Goal: Information Seeking & Learning: Find specific fact

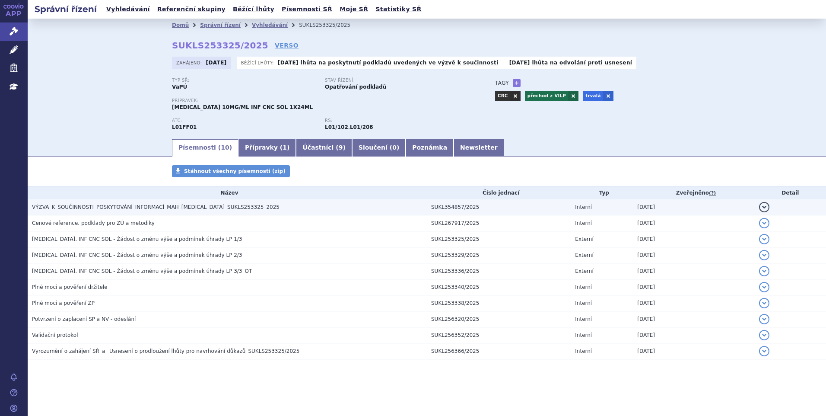
click at [100, 207] on span "VÝZVA_K_SOUČINNOSTI_POSKYTOVÁNÍ_INFORMACÍ_MAH_OPDIVO_SUKLS253325_2025" at bounding box center [156, 207] width 248 height 6
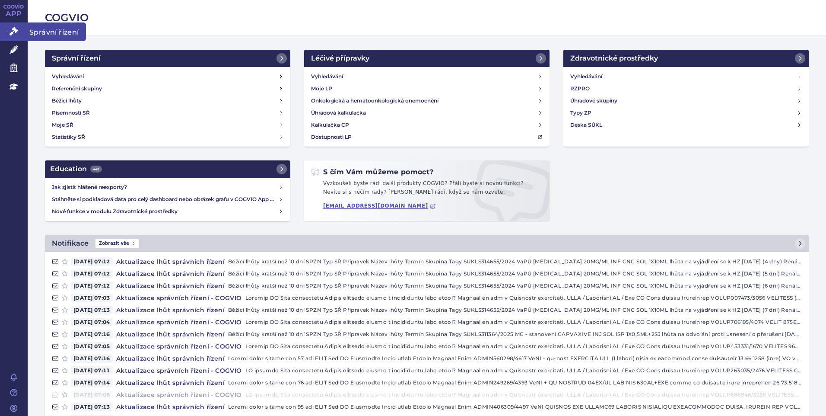
click at [18, 30] on link "Správní řízení" at bounding box center [14, 31] width 28 height 18
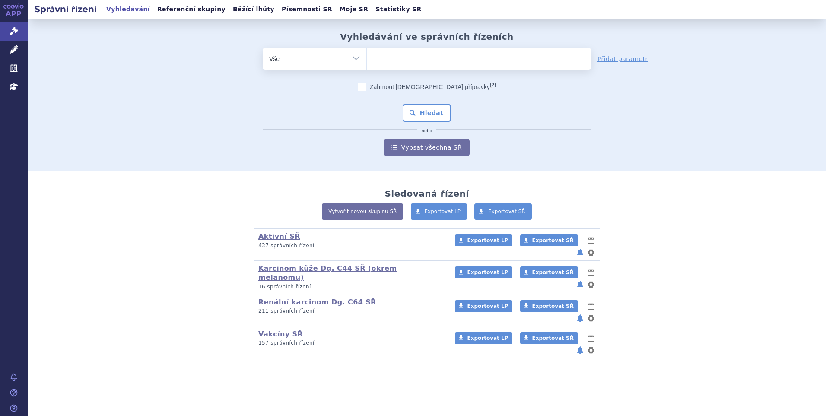
click at [371, 61] on ul at bounding box center [479, 57] width 224 height 18
click at [367, 61] on select at bounding box center [366, 59] width 0 height 22
click at [388, 54] on ul at bounding box center [479, 57] width 224 height 18
click at [367, 54] on select at bounding box center [366, 59] width 0 height 22
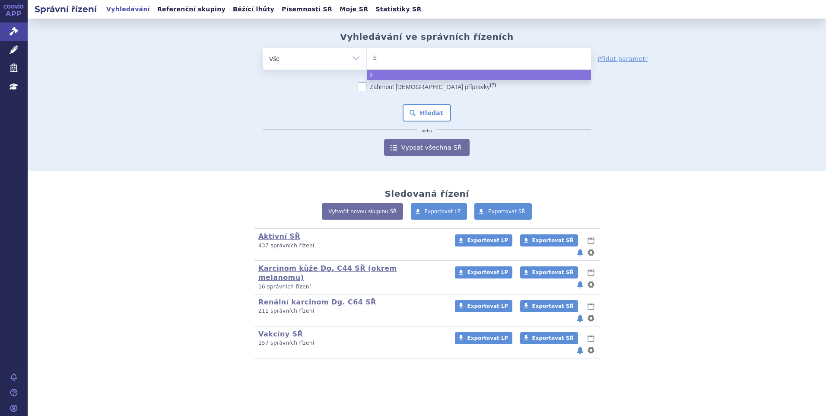
type input "be"
type input "bey"
type input "beyf"
type input "beyfor"
type input "beyfort"
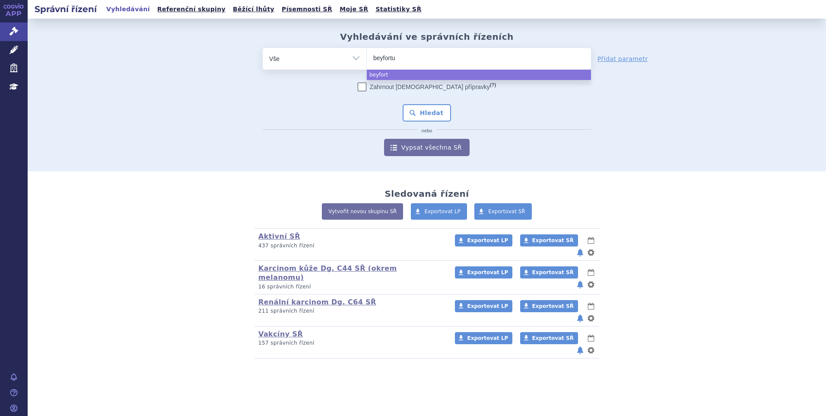
type input "beyfortus"
select select "beyfortus"
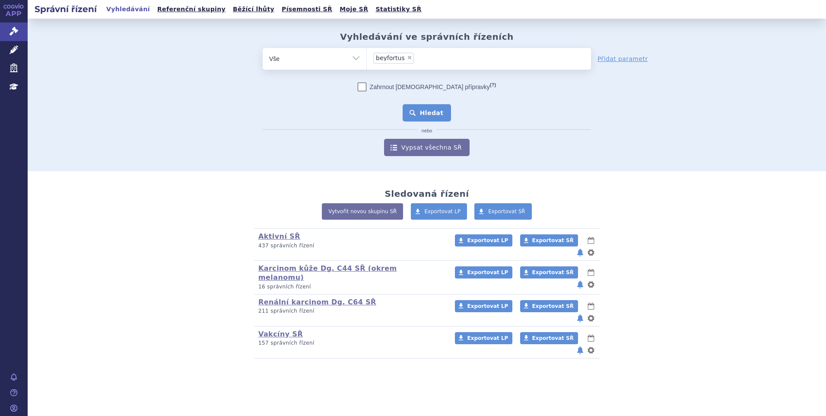
click at [422, 119] on button "Hledat" at bounding box center [427, 112] width 49 height 17
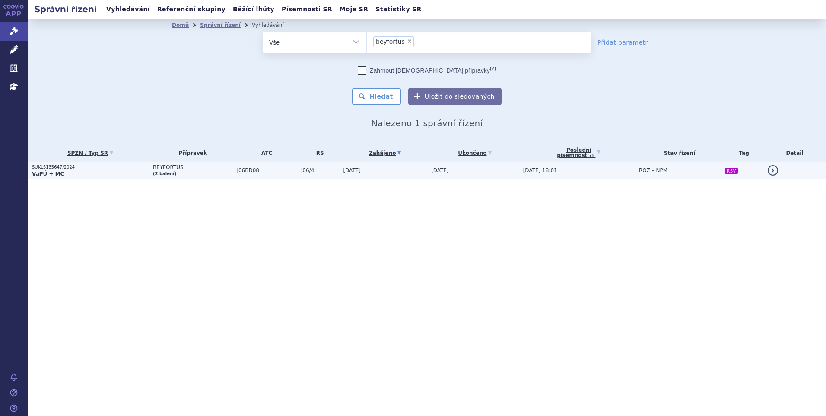
click at [393, 163] on td "[DATE]" at bounding box center [383, 171] width 88 height 18
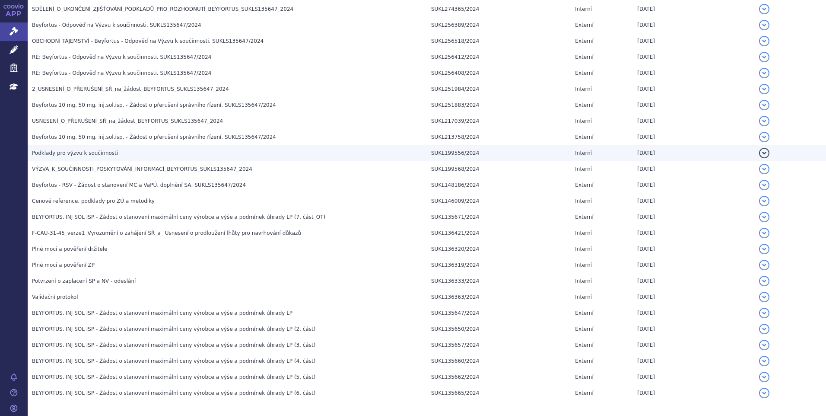
scroll to position [659, 0]
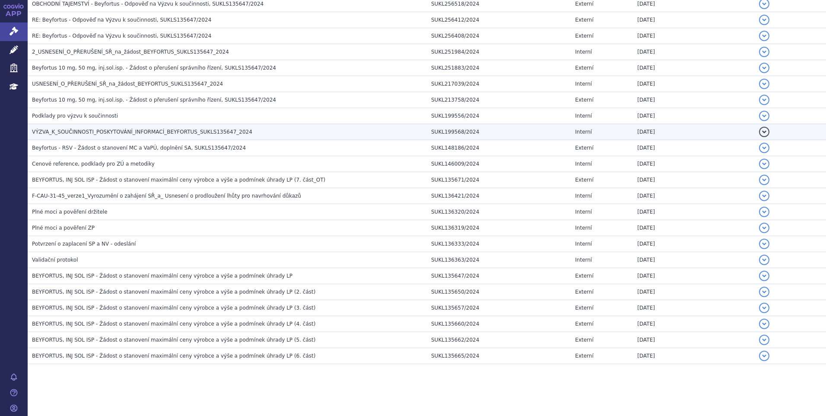
click at [115, 130] on span "VÝZVA_K_SOUČINNOSTI_POSKYTOVÁNÍ_INFORMACÍ_BEYFORTUS_SUKLS135647_2024" at bounding box center [142, 132] width 220 height 6
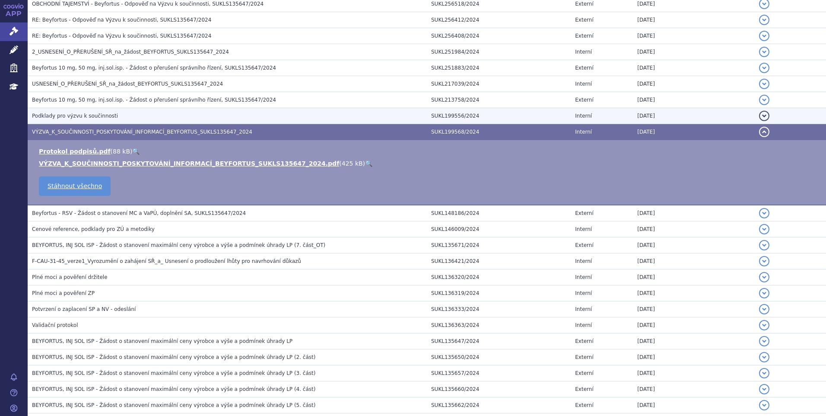
click at [104, 118] on span "Podklady pro výzvu k součinnosti" at bounding box center [75, 116] width 86 height 6
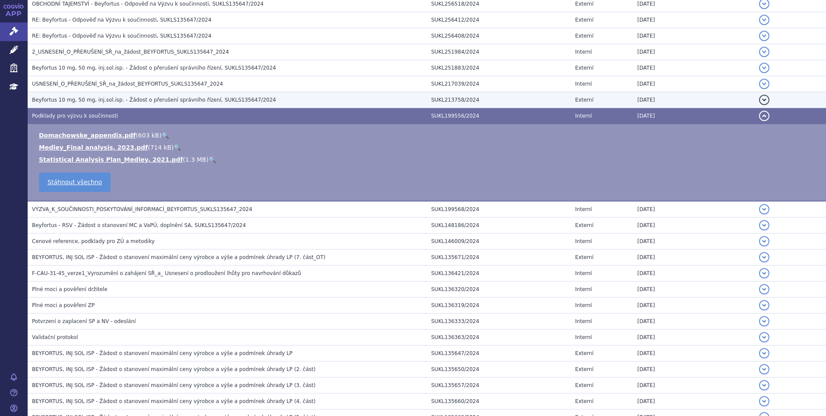
click at [134, 103] on span "Beyfortus 10 mg, 50 mg, inj.sol.isp. - Žádost o přerušení správního řízení, SUK…" at bounding box center [154, 100] width 244 height 6
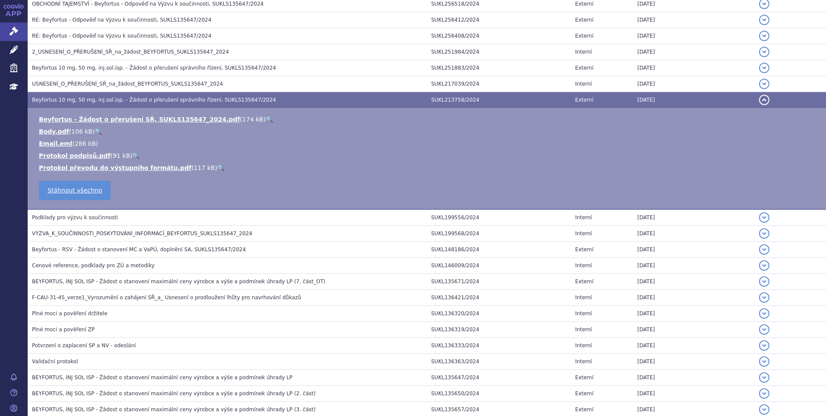
scroll to position [572, 0]
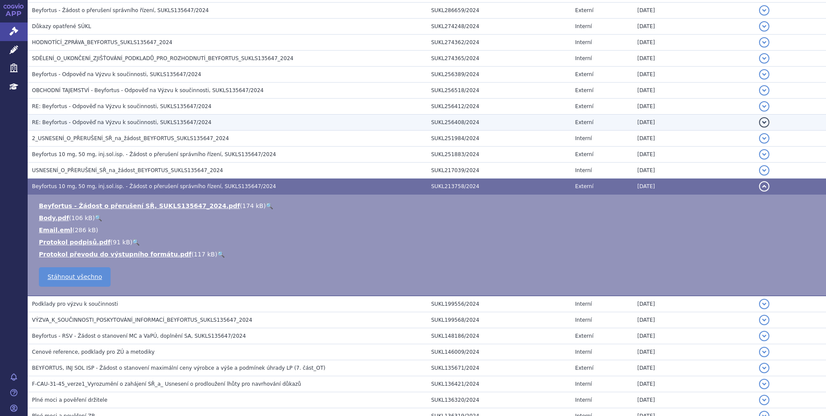
click at [149, 124] on span "RE: Beyfortus - Odpověď na Výzvu k součinnosti, SUKLS135647/2024" at bounding box center [121, 122] width 179 height 6
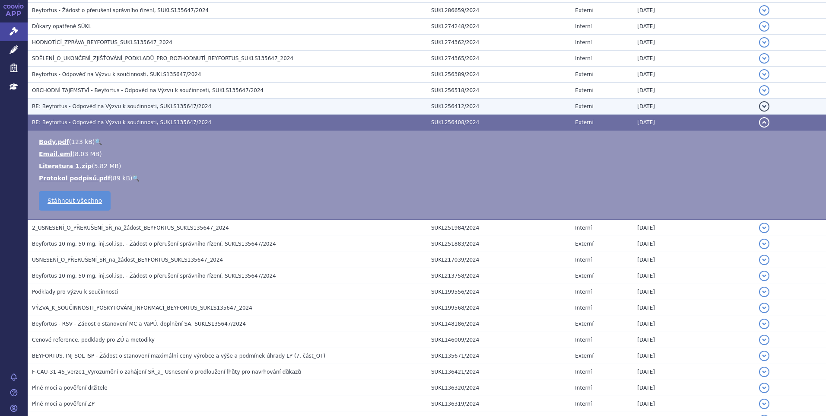
click at [126, 106] on span "RE: Beyfortus - Odpověď na Výzvu k součinnosti, SUKLS135647/2024" at bounding box center [121, 106] width 179 height 6
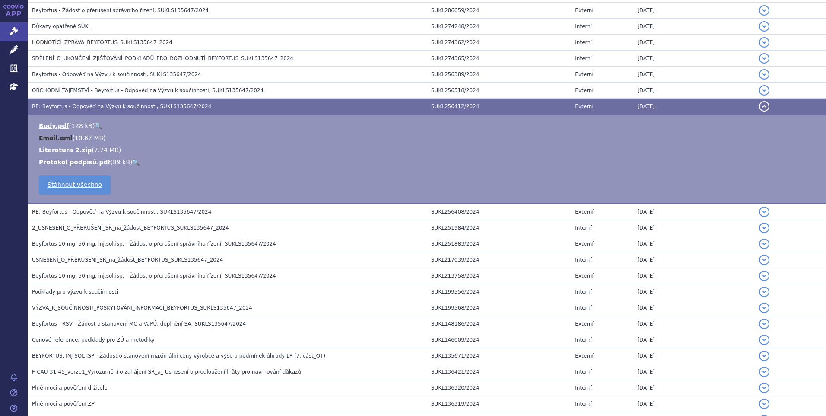
click at [41, 136] on link "Email.eml" at bounding box center [55, 137] width 33 height 7
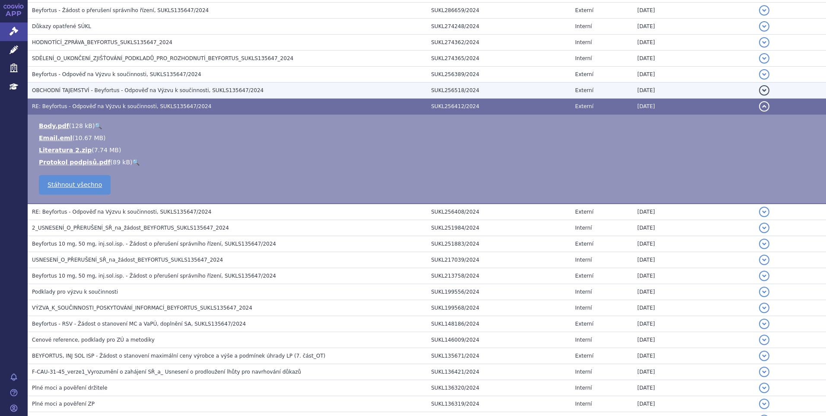
click at [96, 86] on h3 "OBCHODNÍ TAJEMSTVÍ - Beyfortus - Odpověď na Výzvu k součinnosti, SUKLS135647/20…" at bounding box center [229, 90] width 395 height 9
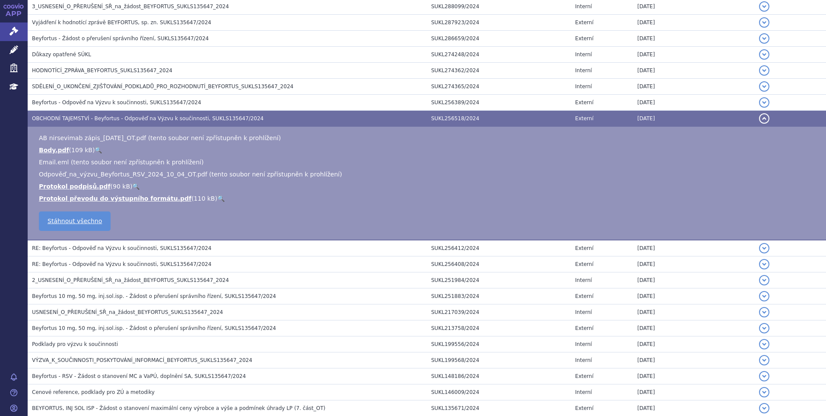
scroll to position [529, 0]
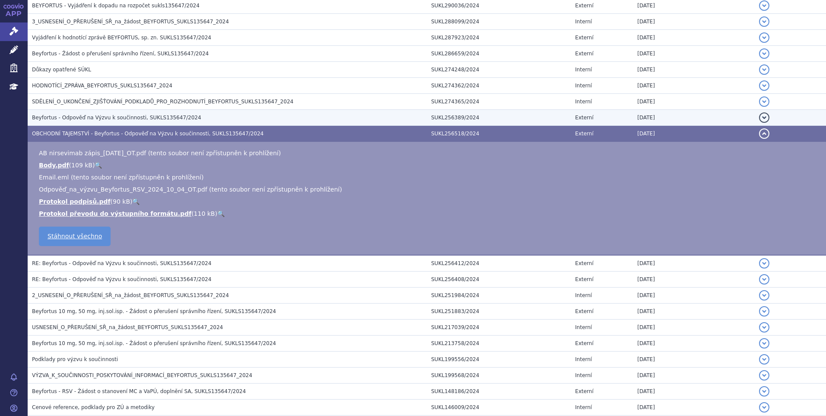
click at [100, 115] on span "Beyfortus - Odpověď na Výzvu k součinnosti, SUKLS135647/2024" at bounding box center [116, 118] width 169 height 6
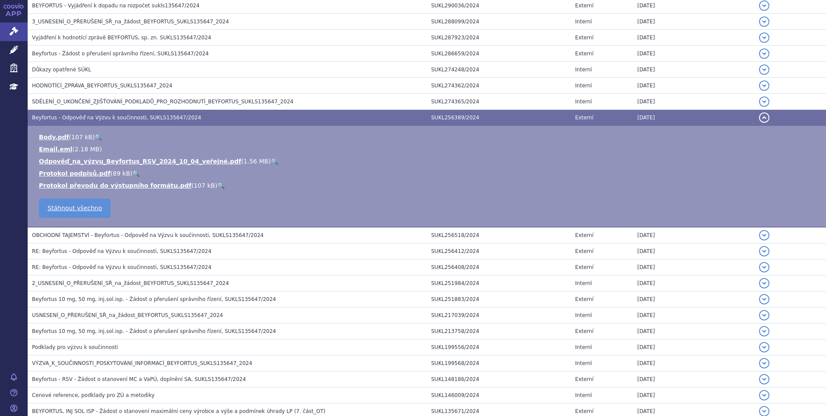
click at [271, 159] on link "🔍" at bounding box center [274, 161] width 7 height 7
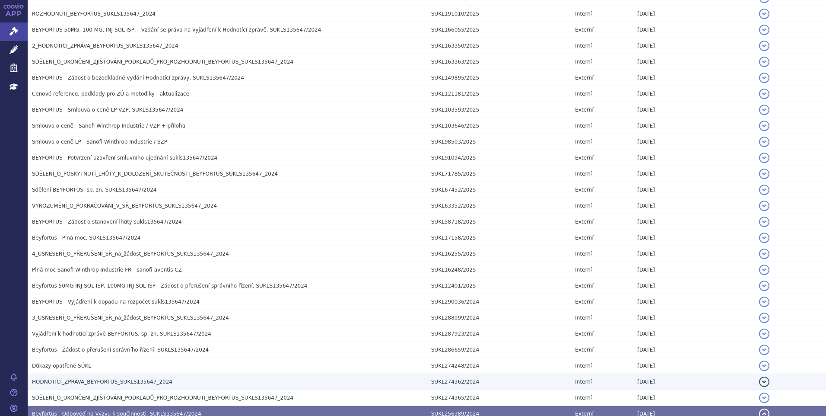
scroll to position [226, 0]
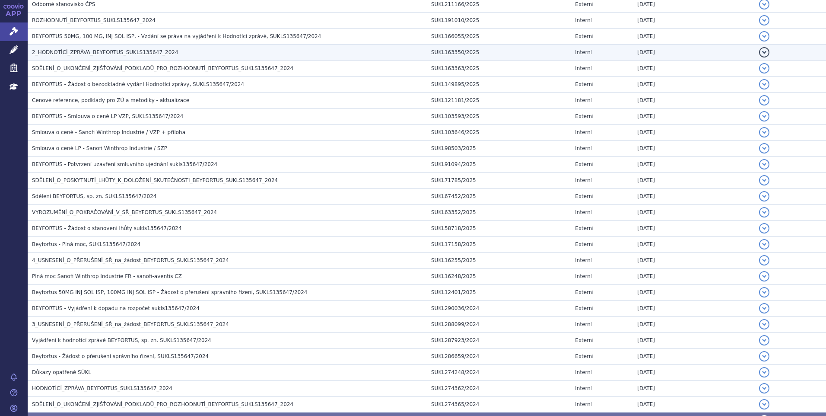
click at [94, 54] on span "2_HODNOTÍCÍ_ZPRÁVA_BEYFORTUS_SUKLS135647_2024" at bounding box center [105, 52] width 146 height 6
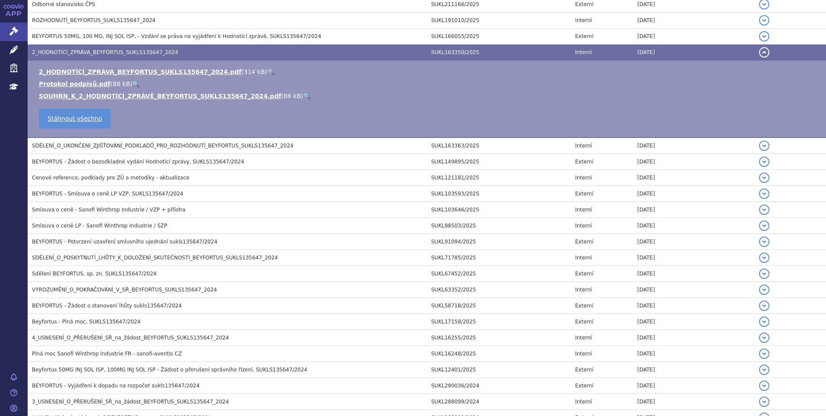
click at [267, 72] on link "🔍" at bounding box center [270, 71] width 7 height 7
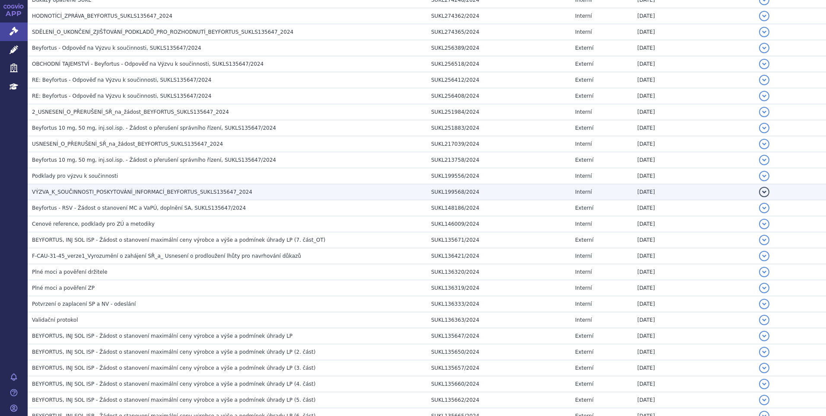
scroll to position [736, 0]
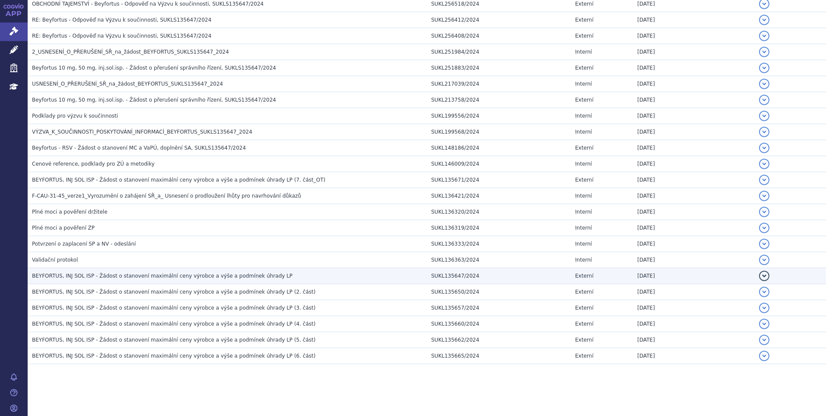
click at [182, 276] on span "BEYFORTUS, INJ SOL ISP - Žádost o stanovení maximální ceny výrobce a výše a pod…" at bounding box center [162, 276] width 261 height 6
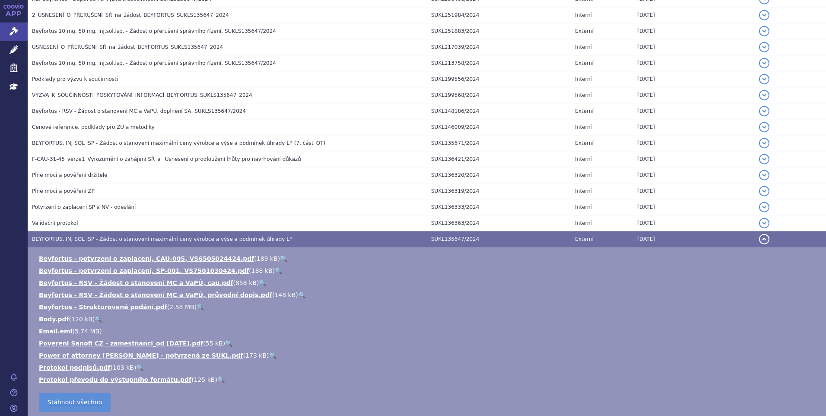
scroll to position [788, 0]
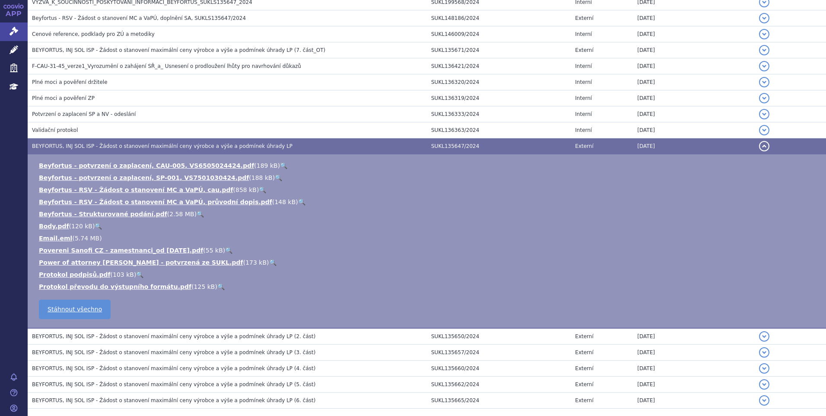
click at [197, 213] on link "🔍" at bounding box center [200, 213] width 7 height 7
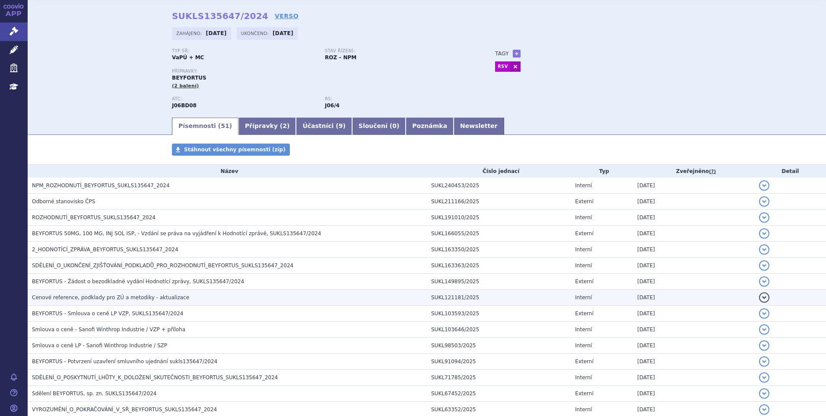
scroll to position [86, 0]
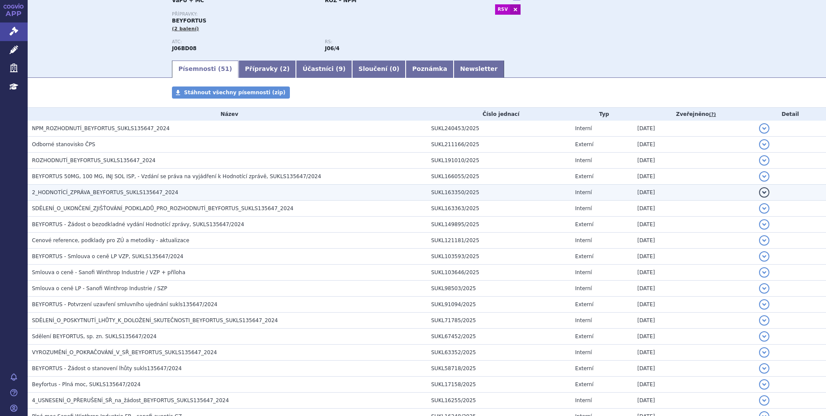
click at [94, 192] on span "2_HODNOTÍCÍ_ZPRÁVA_BEYFORTUS_SUKLS135647_2024" at bounding box center [105, 192] width 146 height 6
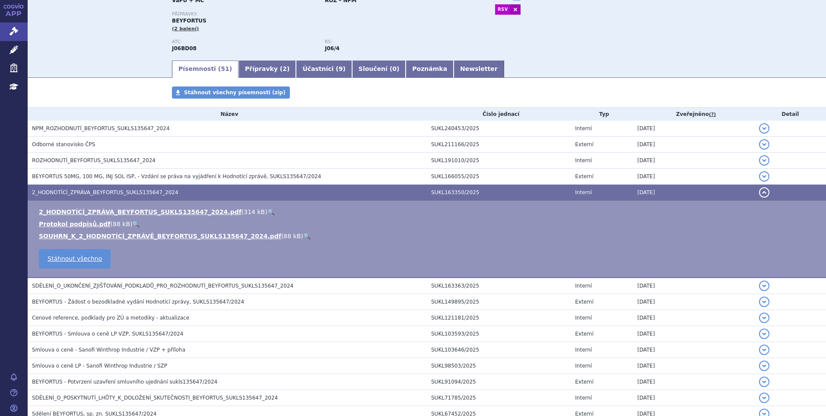
click at [267, 210] on link "🔍" at bounding box center [270, 211] width 7 height 7
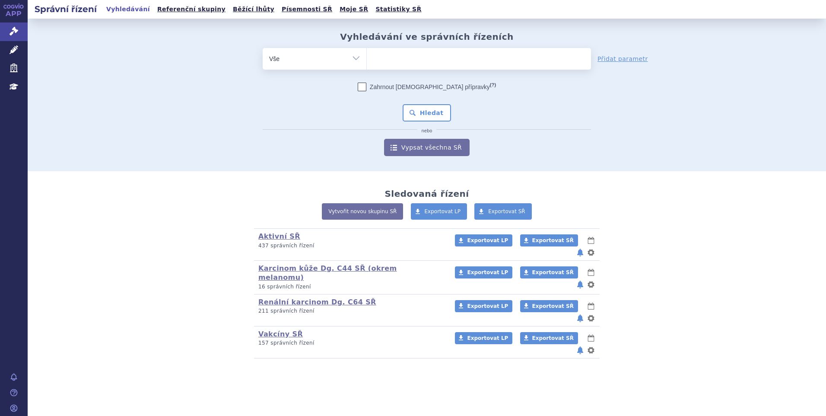
click at [372, 60] on ul at bounding box center [479, 57] width 224 height 18
click at [367, 60] on select at bounding box center [366, 59] width 0 height 22
paste input "Abrysvo"
type input "Abrysvo"
click at [367, 58] on select "Abrysvo" at bounding box center [366, 59] width 0 height 22
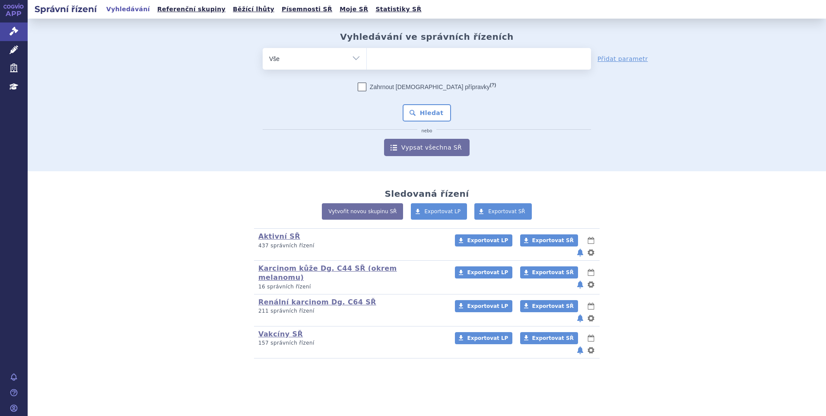
paste input "Abrysvo"
type input "Abrysvo"
select select "Abrysvo"
click at [424, 111] on button "Hledat" at bounding box center [427, 112] width 49 height 17
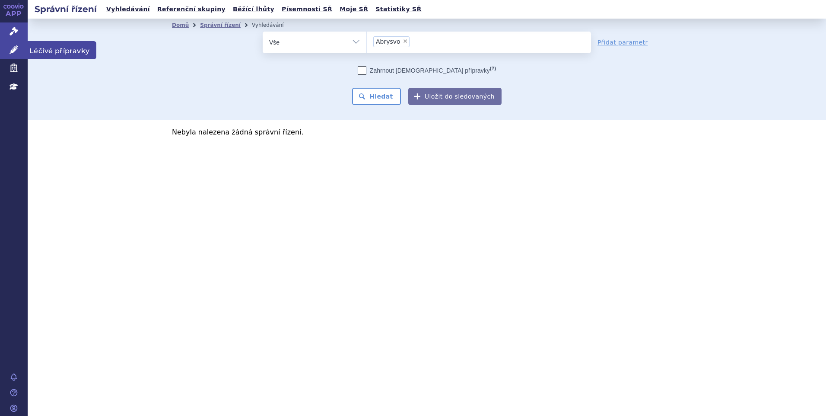
click at [10, 46] on icon at bounding box center [14, 49] width 9 height 9
click at [10, 49] on icon at bounding box center [14, 49] width 9 height 9
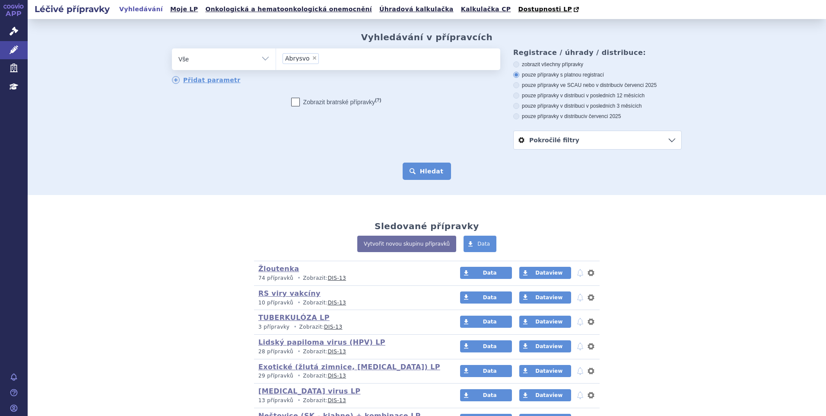
click at [413, 175] on button "Hledat" at bounding box center [427, 170] width 49 height 17
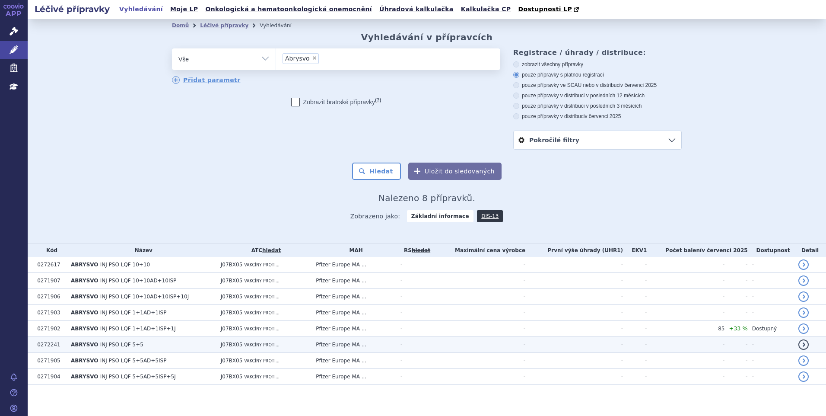
scroll to position [4, 0]
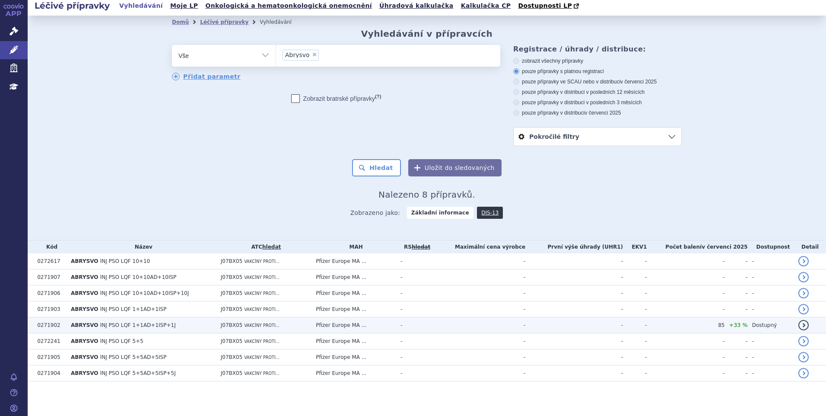
click at [366, 323] on td "Pfizer Europe MA ..." at bounding box center [354, 325] width 85 height 16
